Goal: Task Accomplishment & Management: Manage account settings

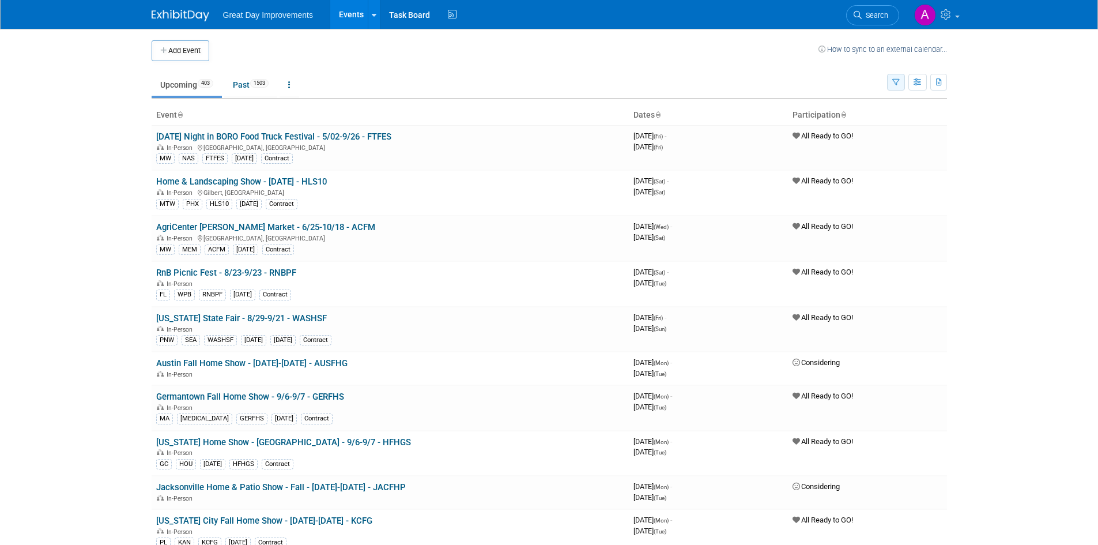
click at [889, 84] on button "button" at bounding box center [896, 82] width 18 height 17
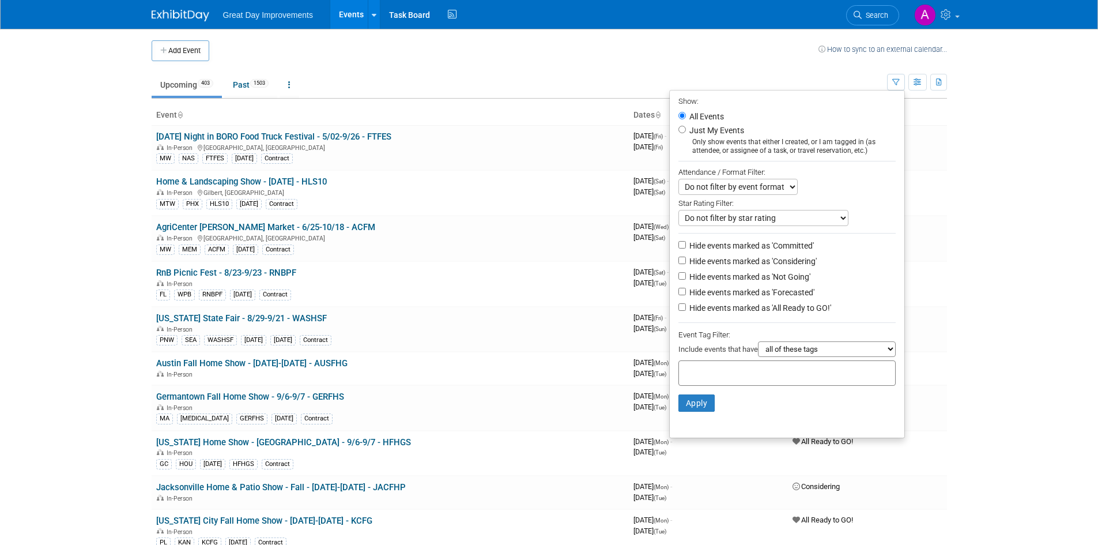
click at [697, 376] on input "text" at bounding box center [729, 371] width 92 height 12
type input "se"
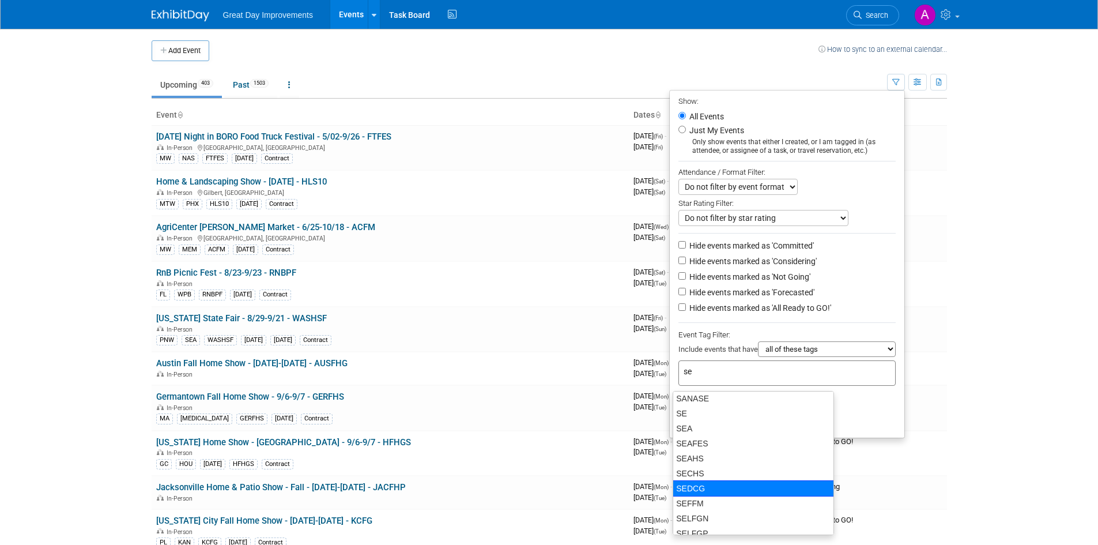
scroll to position [403, 0]
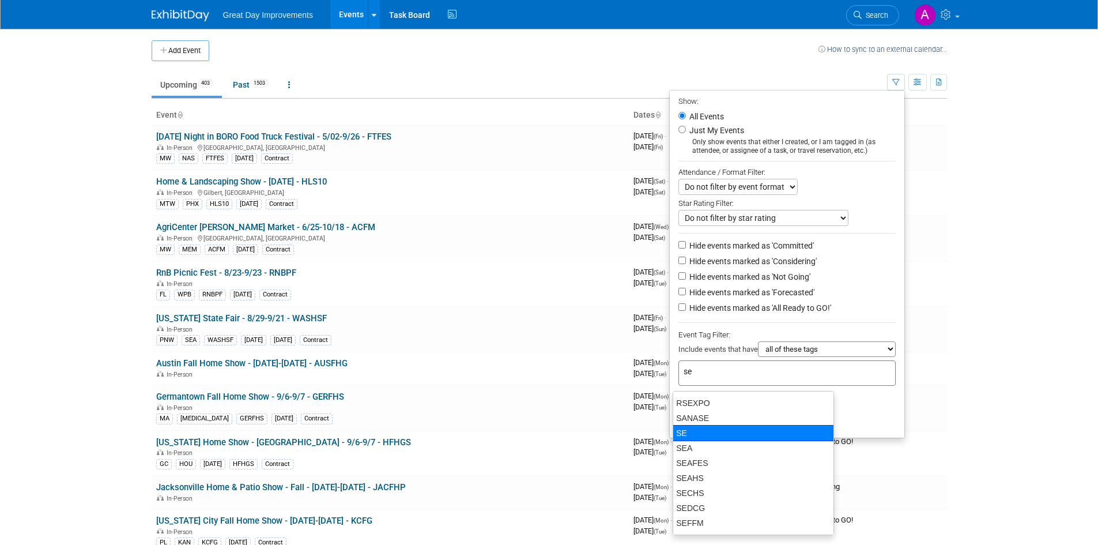
click at [710, 433] on div "SE" at bounding box center [753, 433] width 161 height 16
type input "SE"
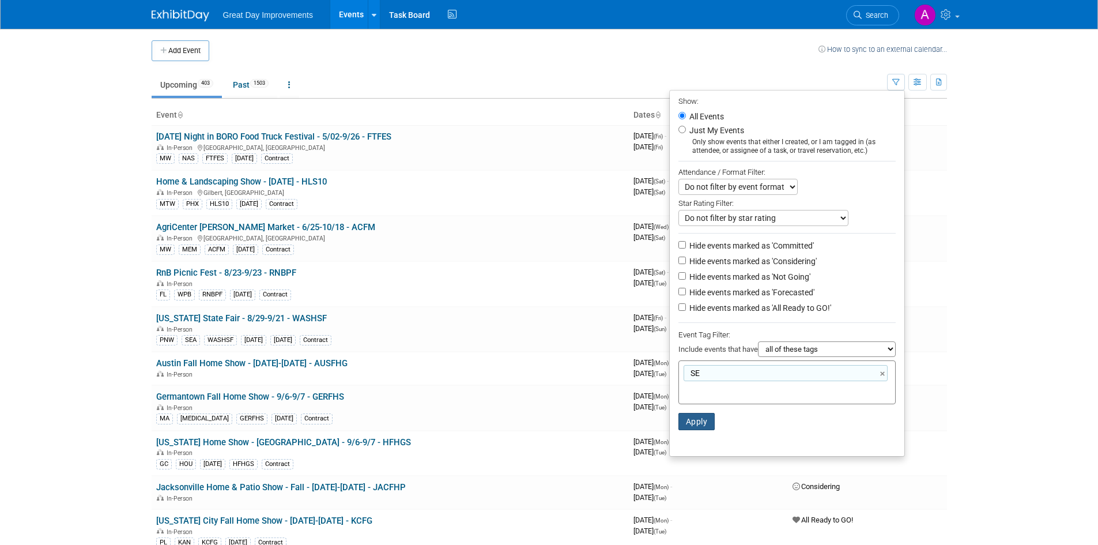
click at [697, 426] on button "Apply" at bounding box center [696, 421] width 37 height 17
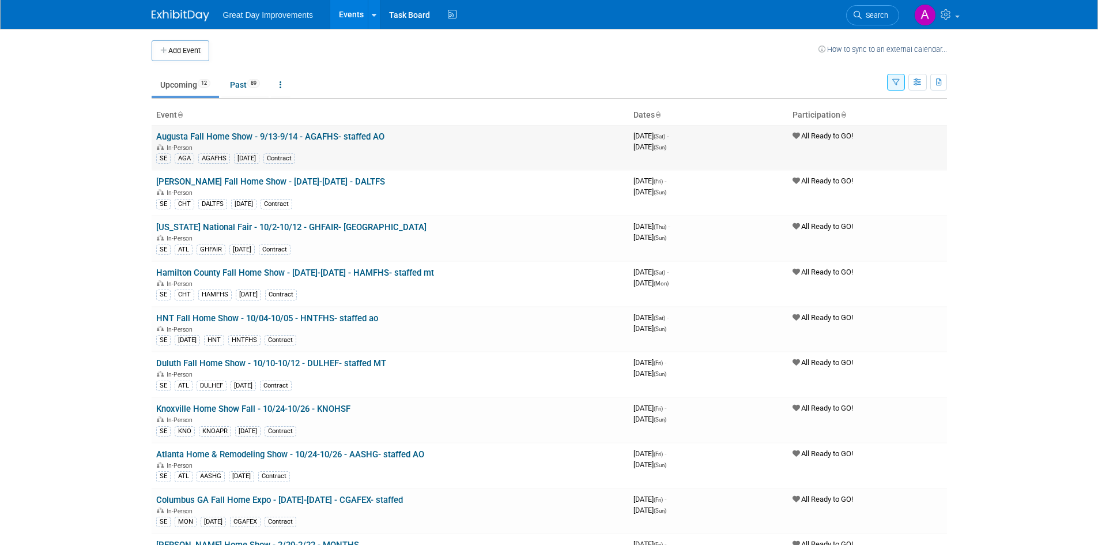
click at [352, 133] on link "Augusta Fall Home Show - 9/13-9/14 - AGAFHS- staffed AO" at bounding box center [270, 136] width 228 height 10
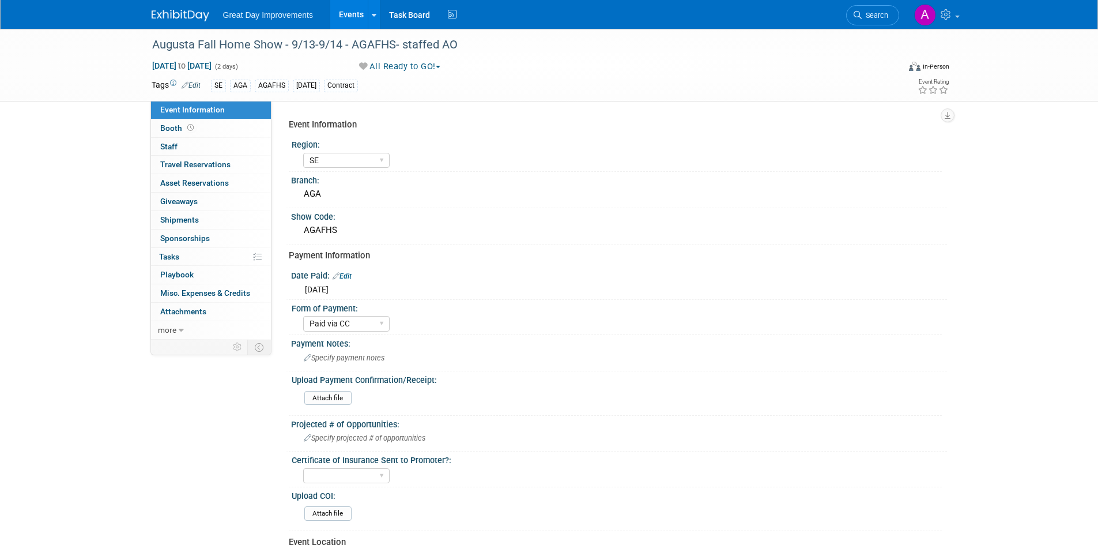
select select "SE"
select select "Paid via CC"
click at [184, 312] on span "Attachments 0" at bounding box center [183, 311] width 46 height 9
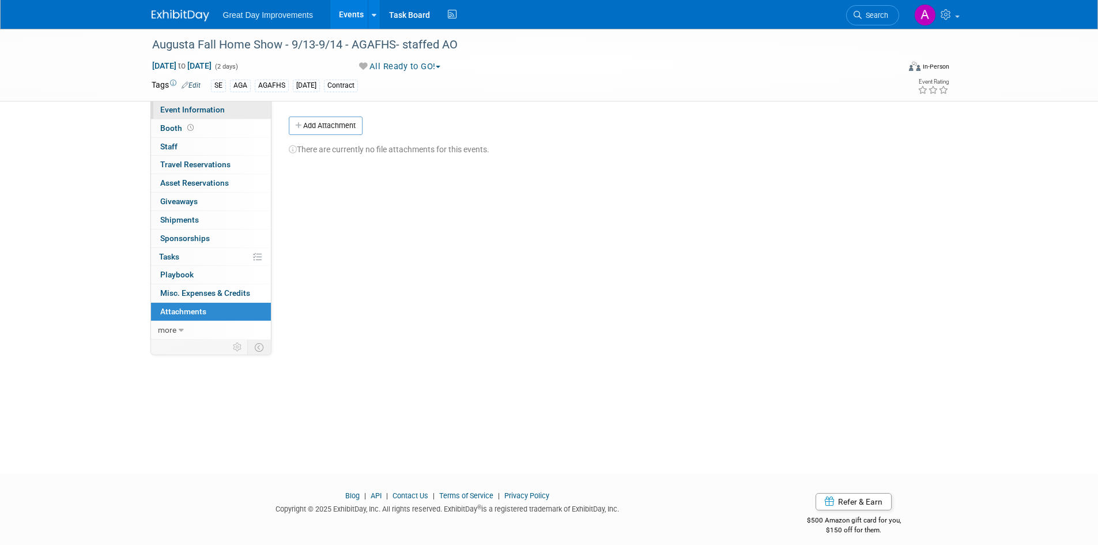
click at [192, 108] on span "Event Information" at bounding box center [192, 109] width 65 height 9
select select "SE"
select select "Paid via CC"
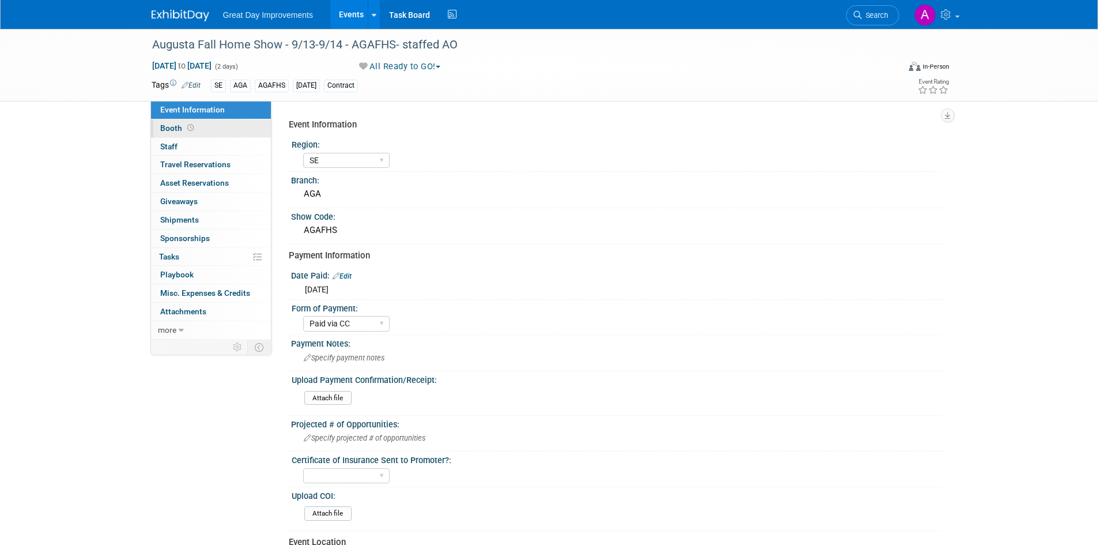
click at [163, 124] on span "Booth" at bounding box center [178, 127] width 36 height 9
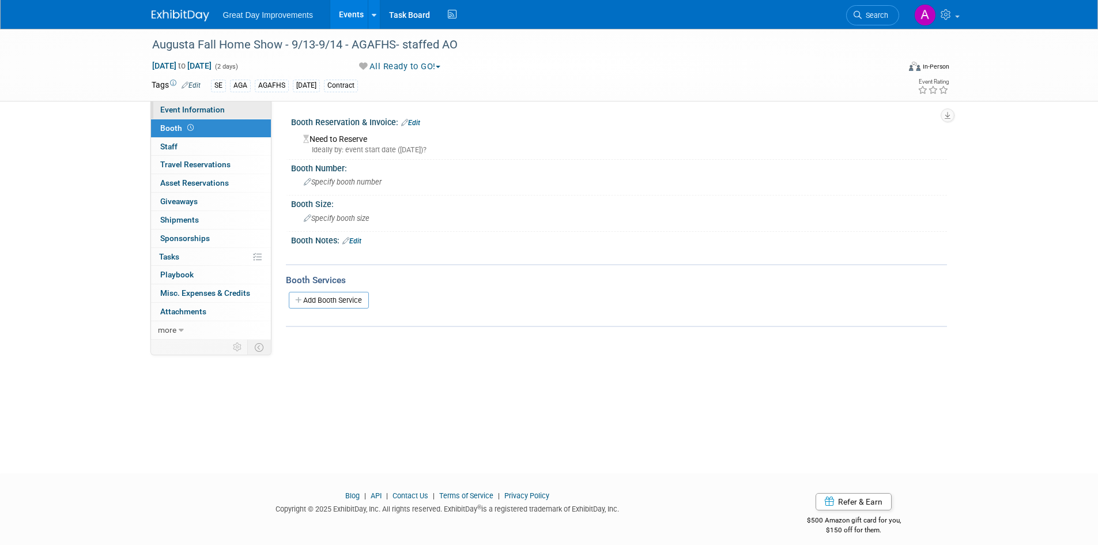
click at [190, 112] on span "Event Information" at bounding box center [192, 109] width 65 height 9
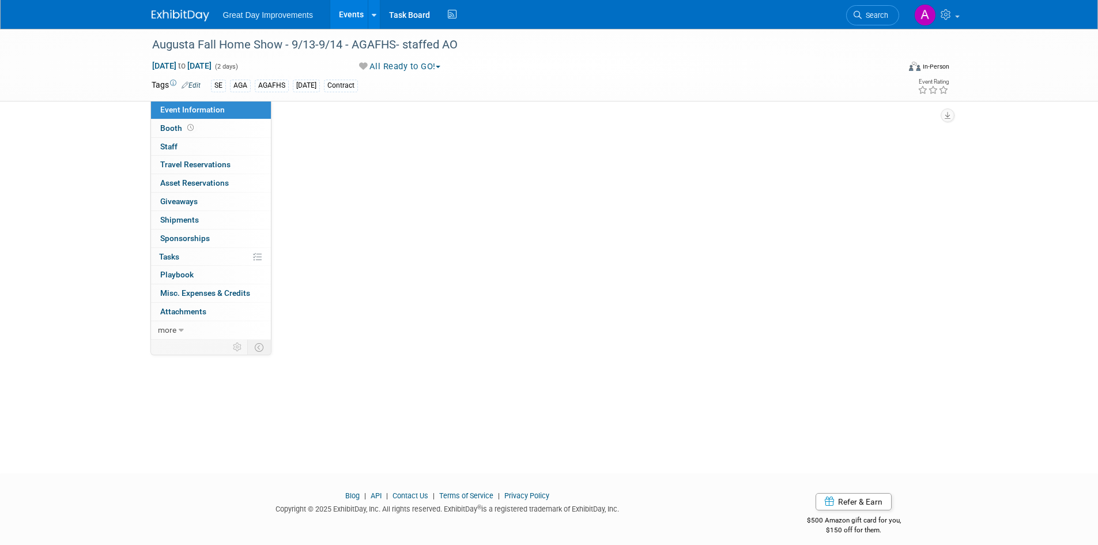
select select "SE"
select select "Paid via CC"
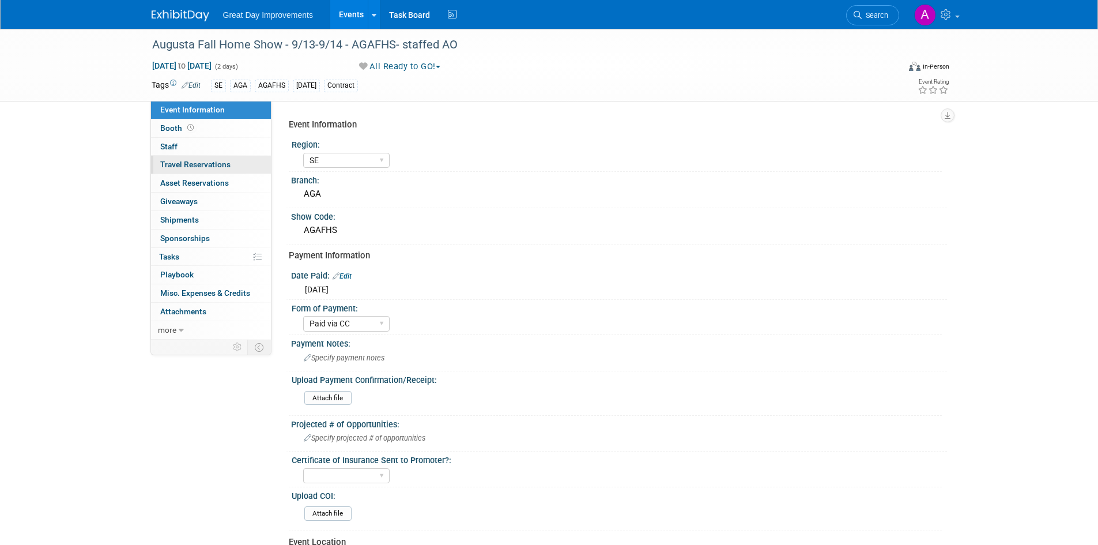
click at [216, 159] on link "0 Travel Reservations 0" at bounding box center [211, 165] width 120 height 18
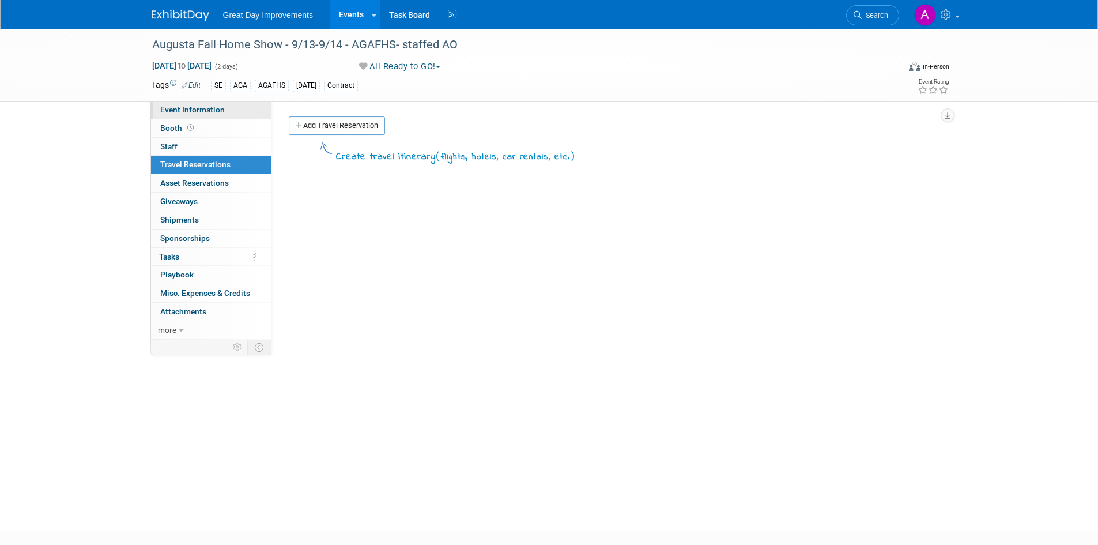
click at [197, 109] on span "Event Information" at bounding box center [192, 109] width 65 height 9
select select "SE"
select select "Paid via CC"
